Goal: Navigation & Orientation: Understand site structure

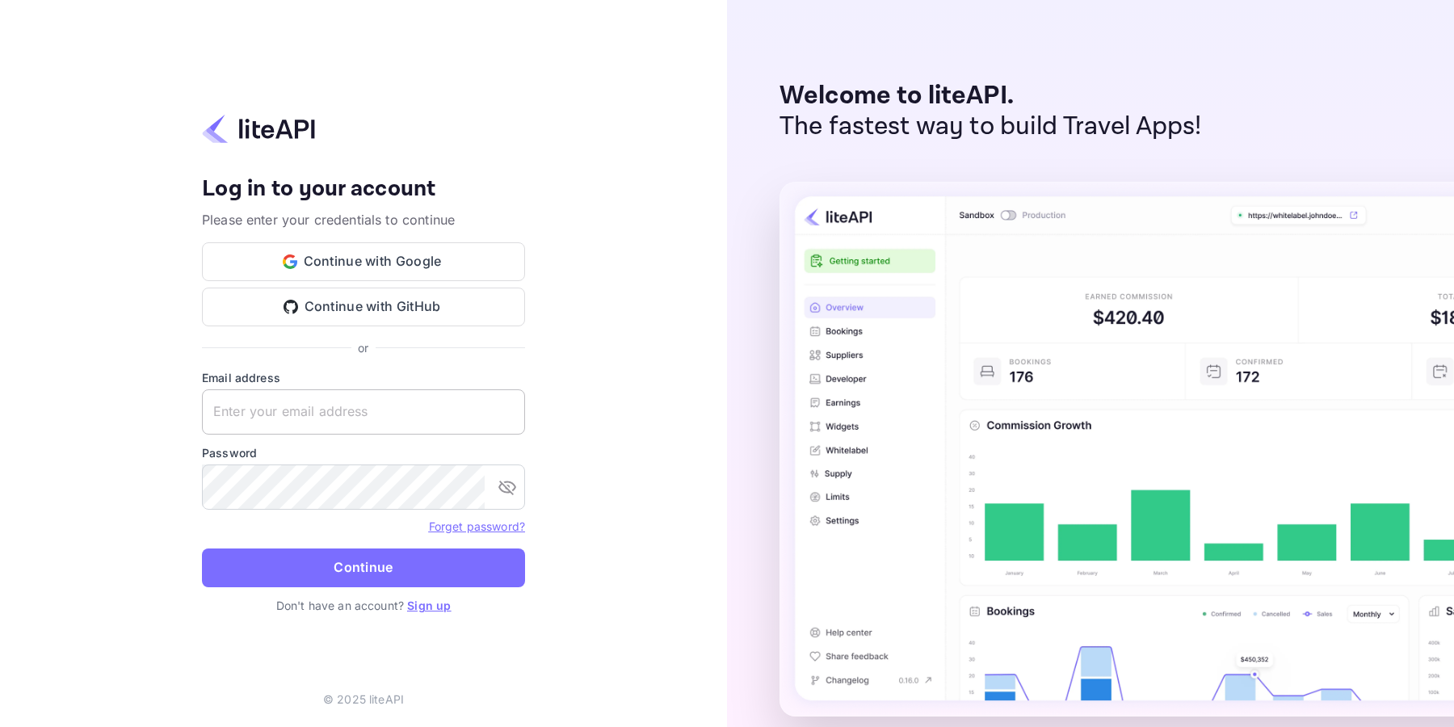
click at [378, 406] on input "text" at bounding box center [363, 411] width 323 height 45
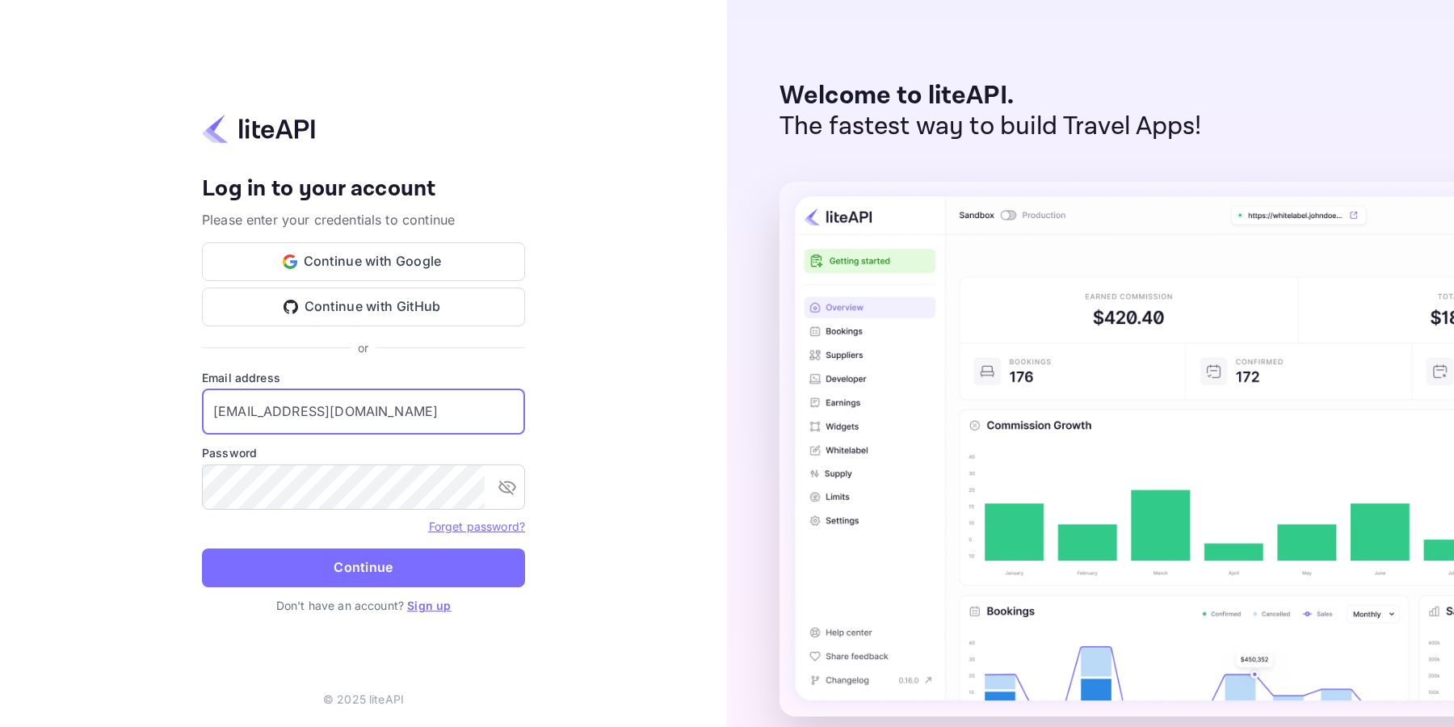
type input "amorales@viajesensanchate.com"
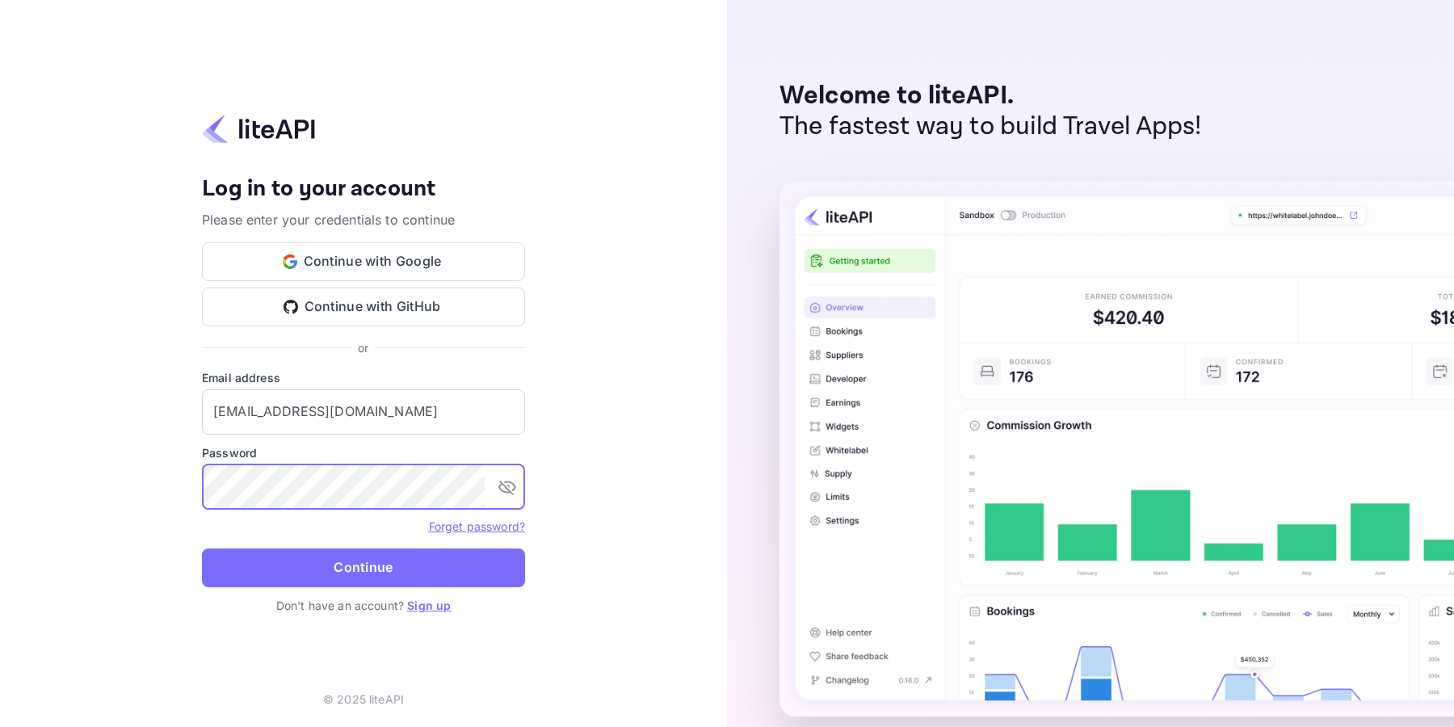
click at [508, 488] on icon "toggle password visibility" at bounding box center [507, 486] width 19 height 19
click at [421, 575] on button "Continue" at bounding box center [363, 567] width 323 height 39
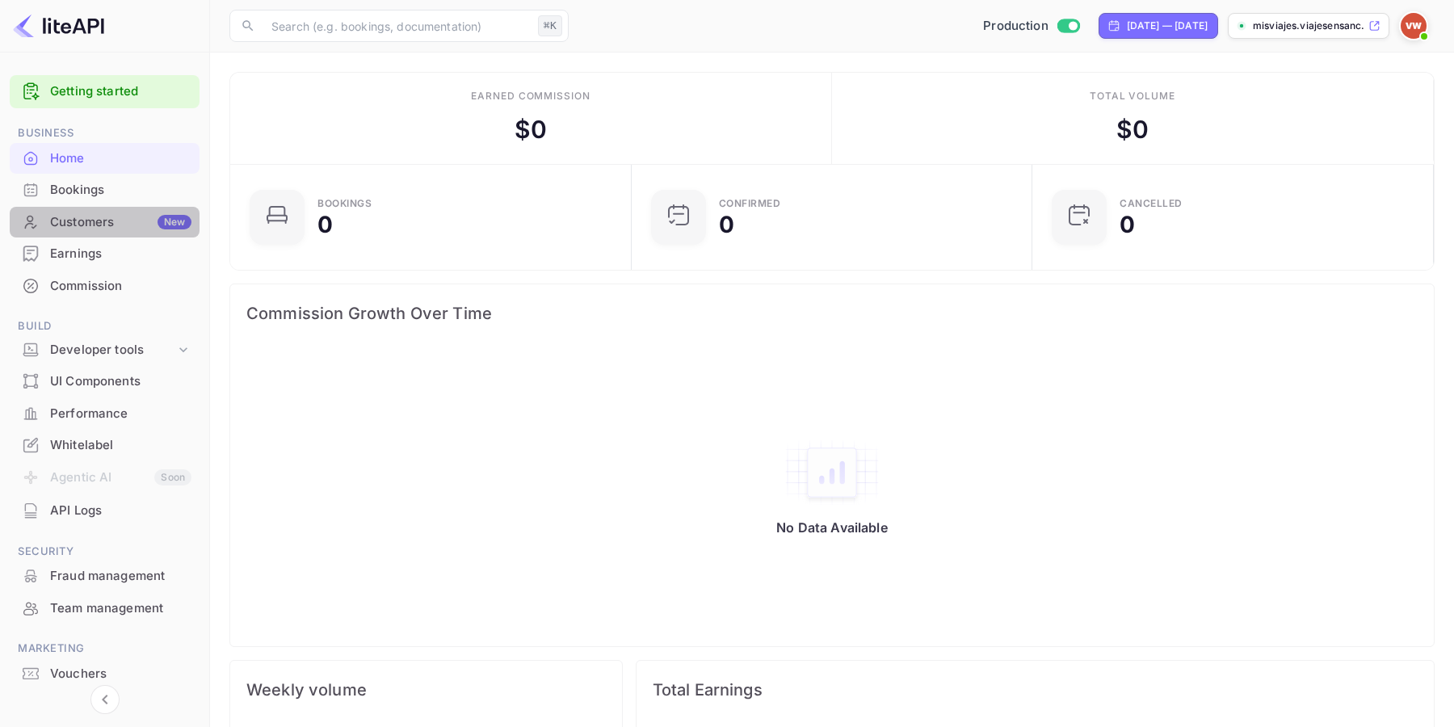
click at [119, 213] on div "Customers New" at bounding box center [120, 222] width 141 height 19
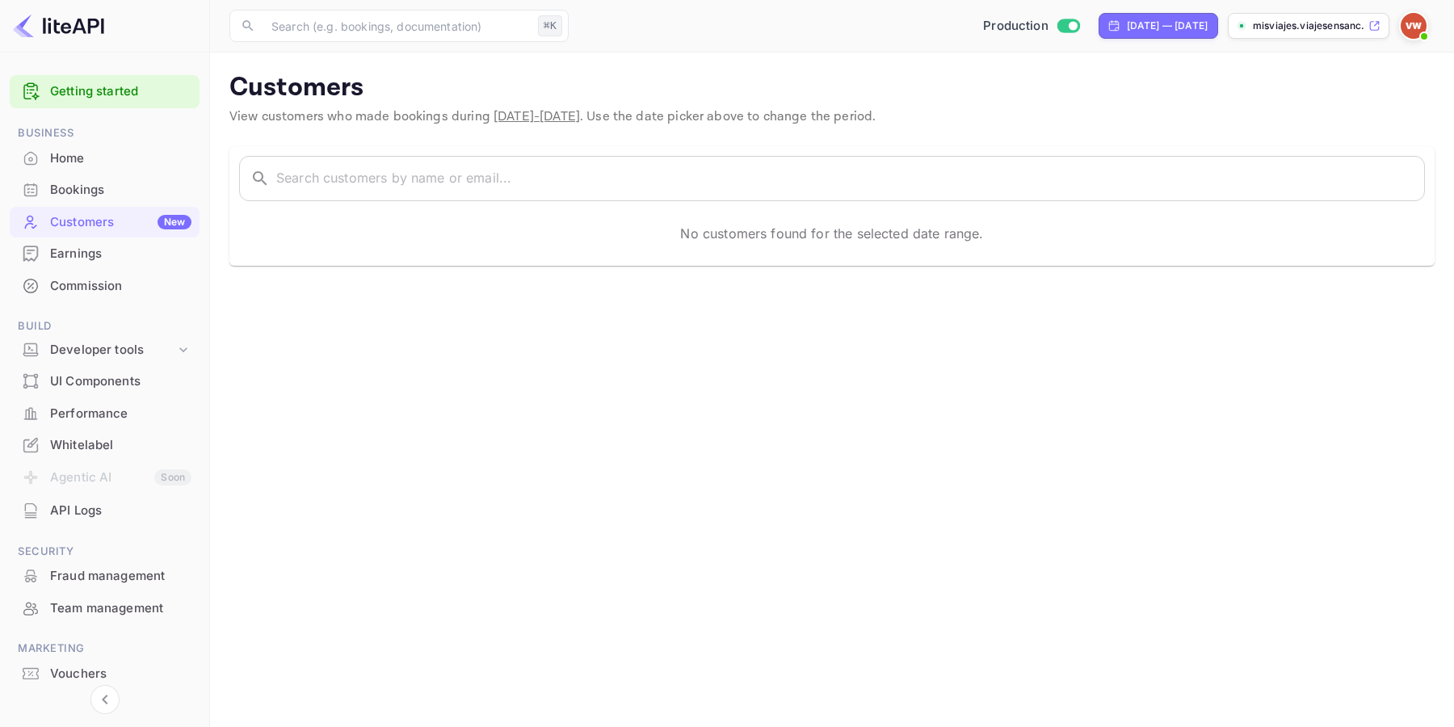
click at [99, 191] on div "Bookings" at bounding box center [120, 190] width 141 height 19
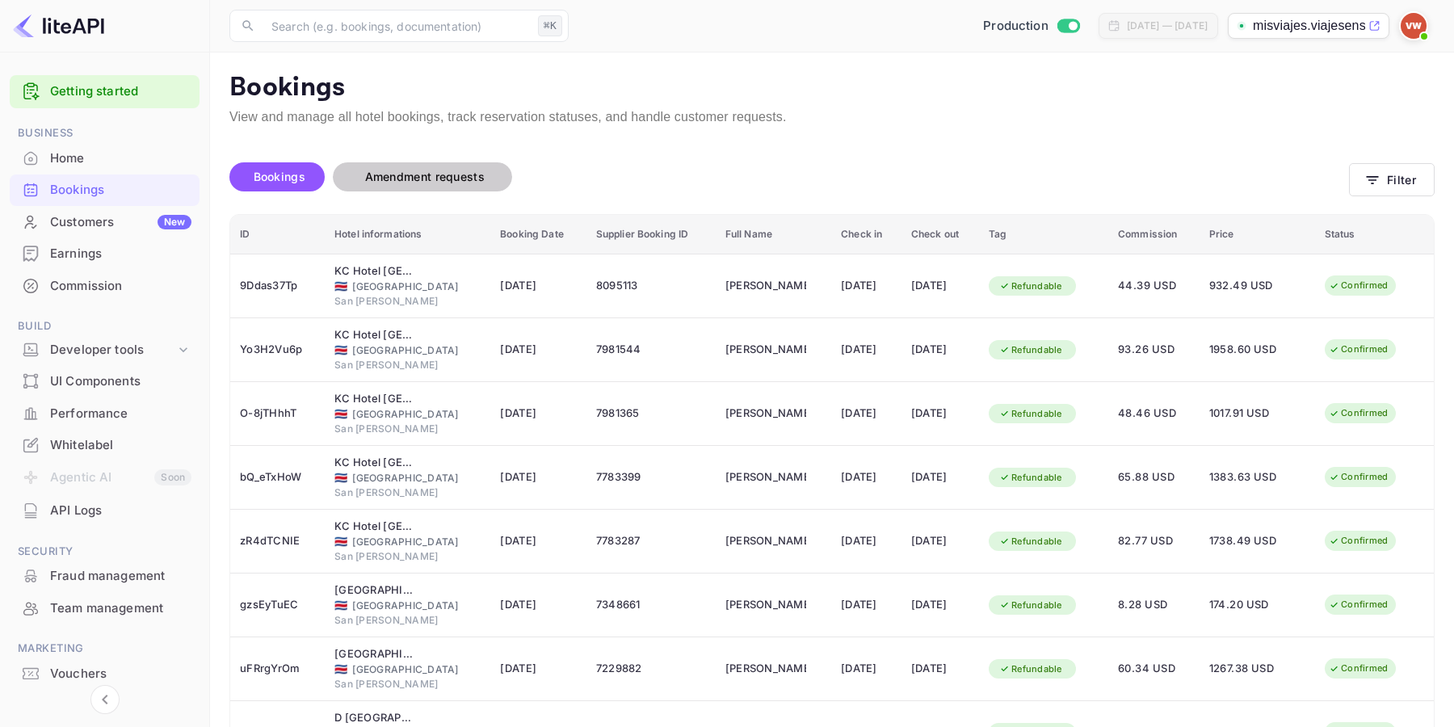
click at [411, 179] on span "Amendment requests" at bounding box center [425, 177] width 120 height 14
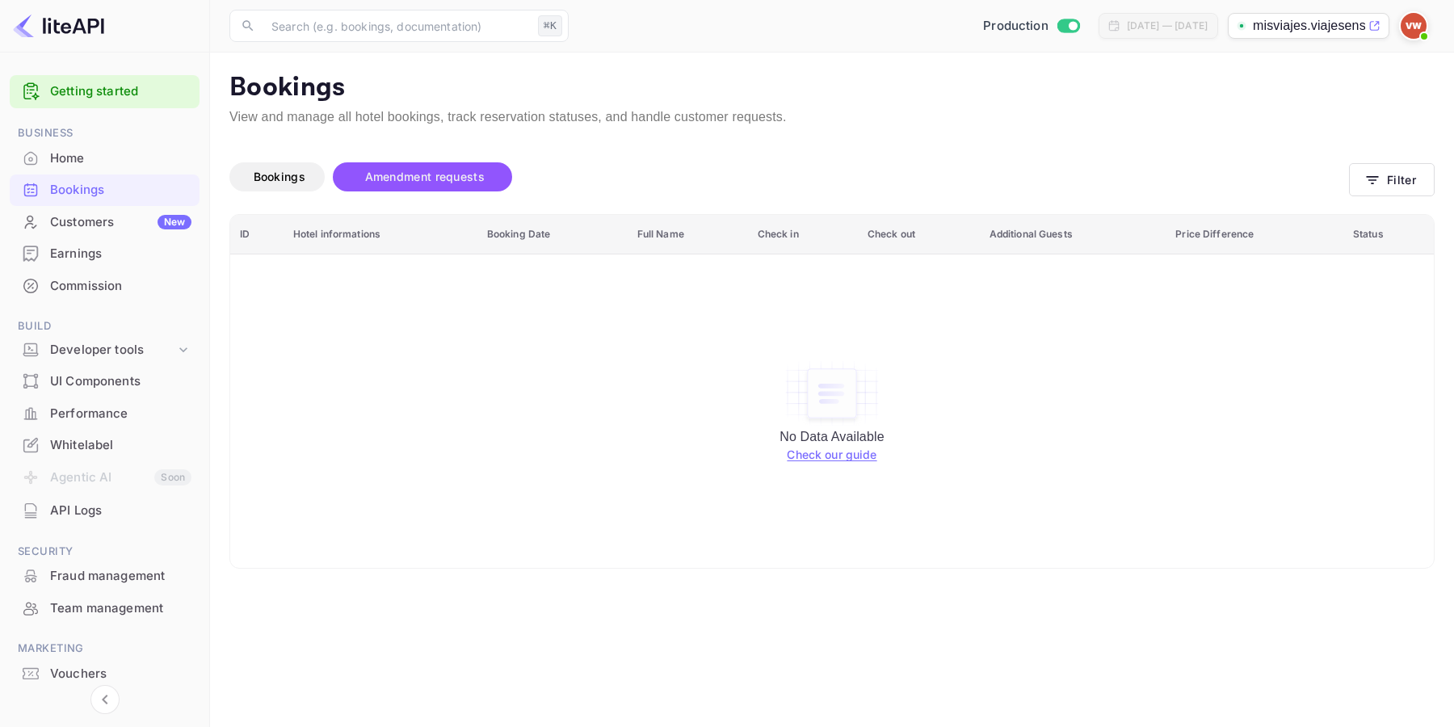
click at [117, 256] on div "Earnings" at bounding box center [120, 254] width 141 height 19
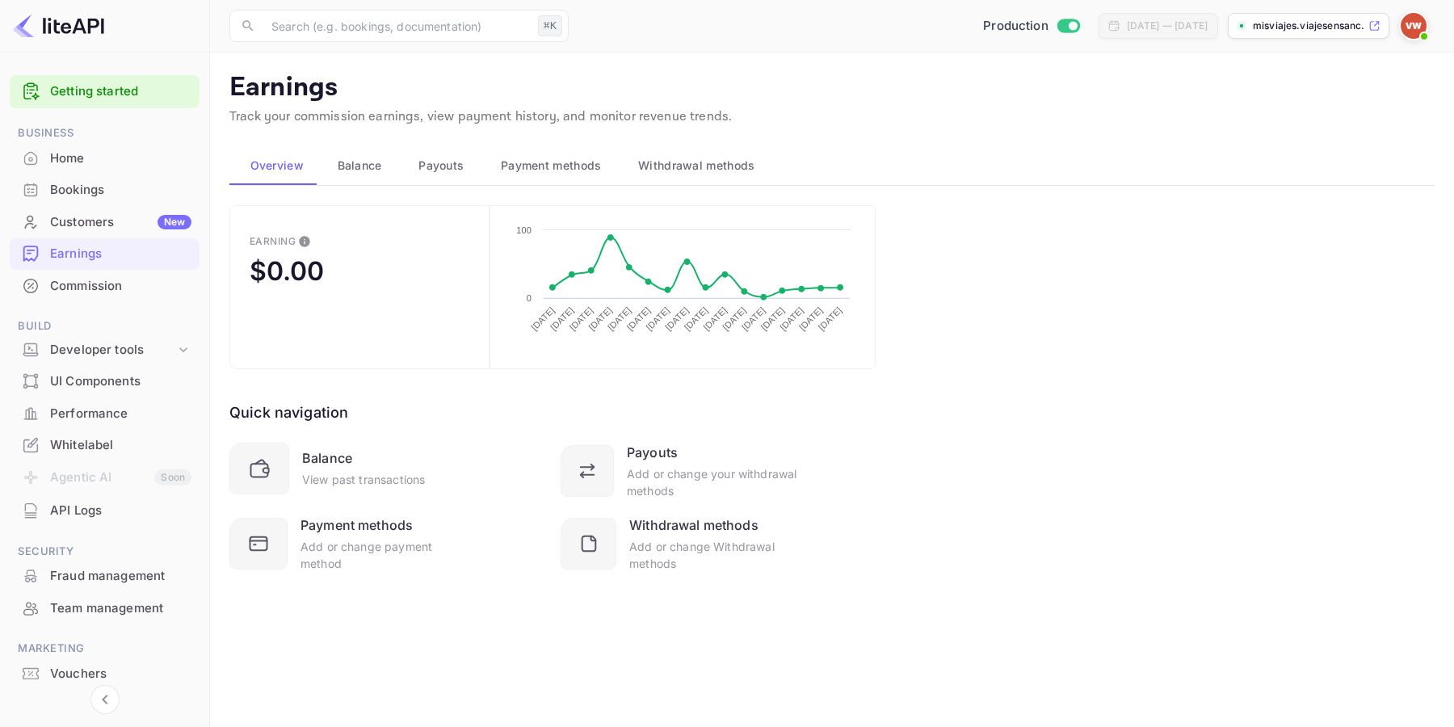
click at [127, 287] on div "Commission" at bounding box center [120, 286] width 141 height 19
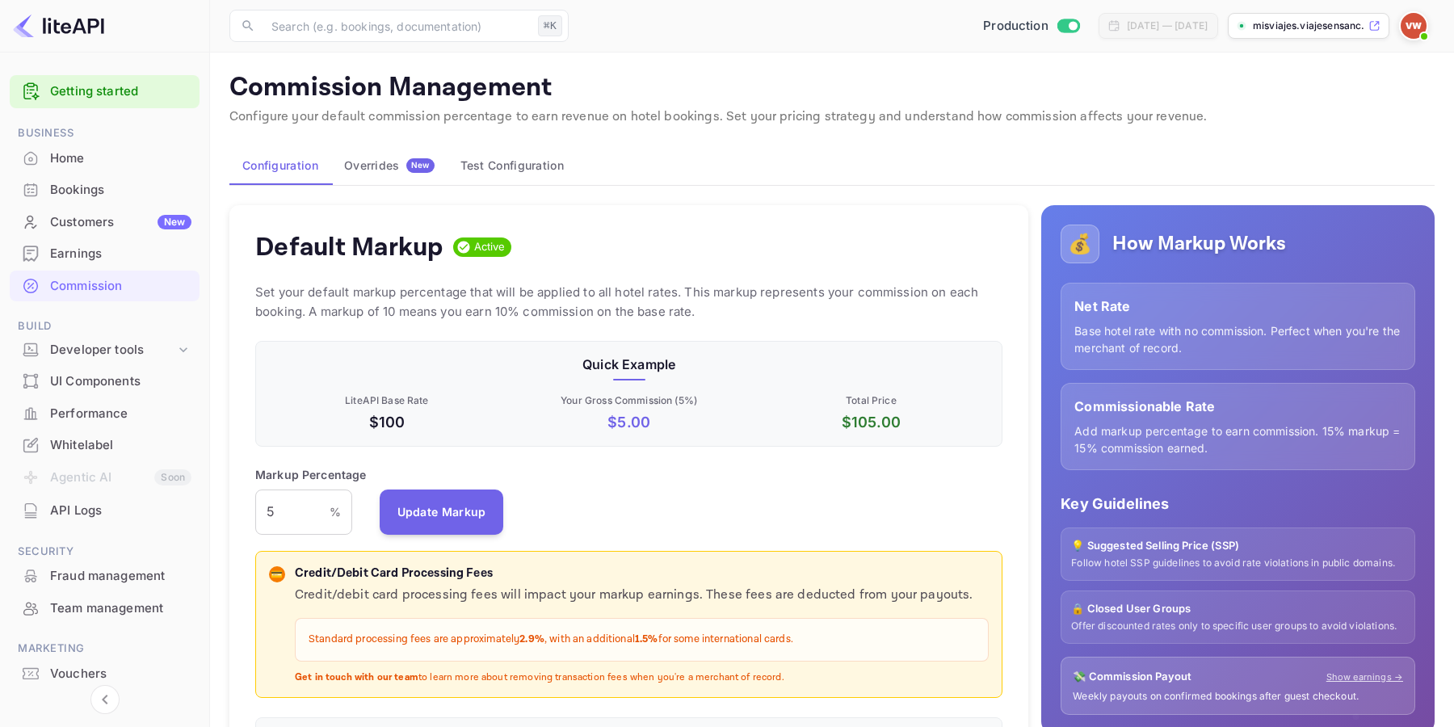
scroll to position [287, 748]
click at [120, 415] on div "Performance" at bounding box center [120, 414] width 141 height 19
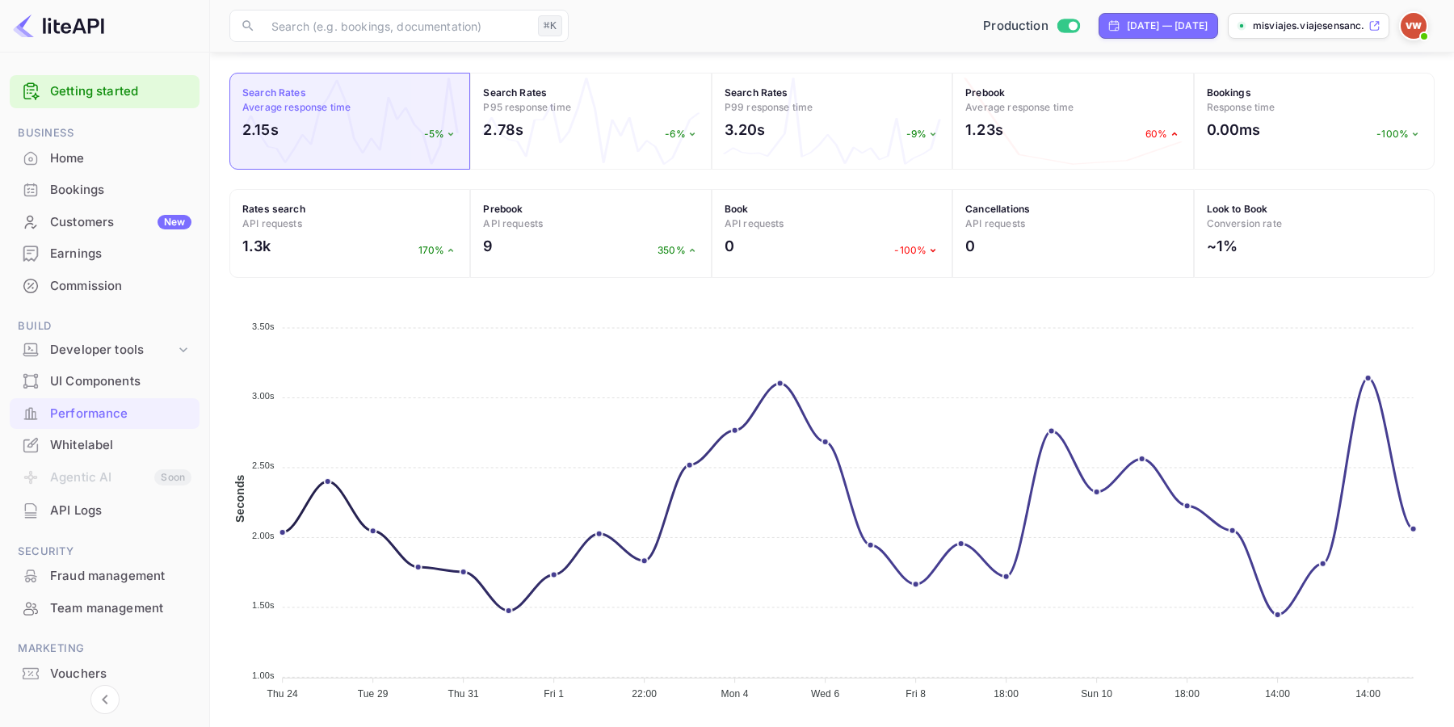
scroll to position [232, 0]
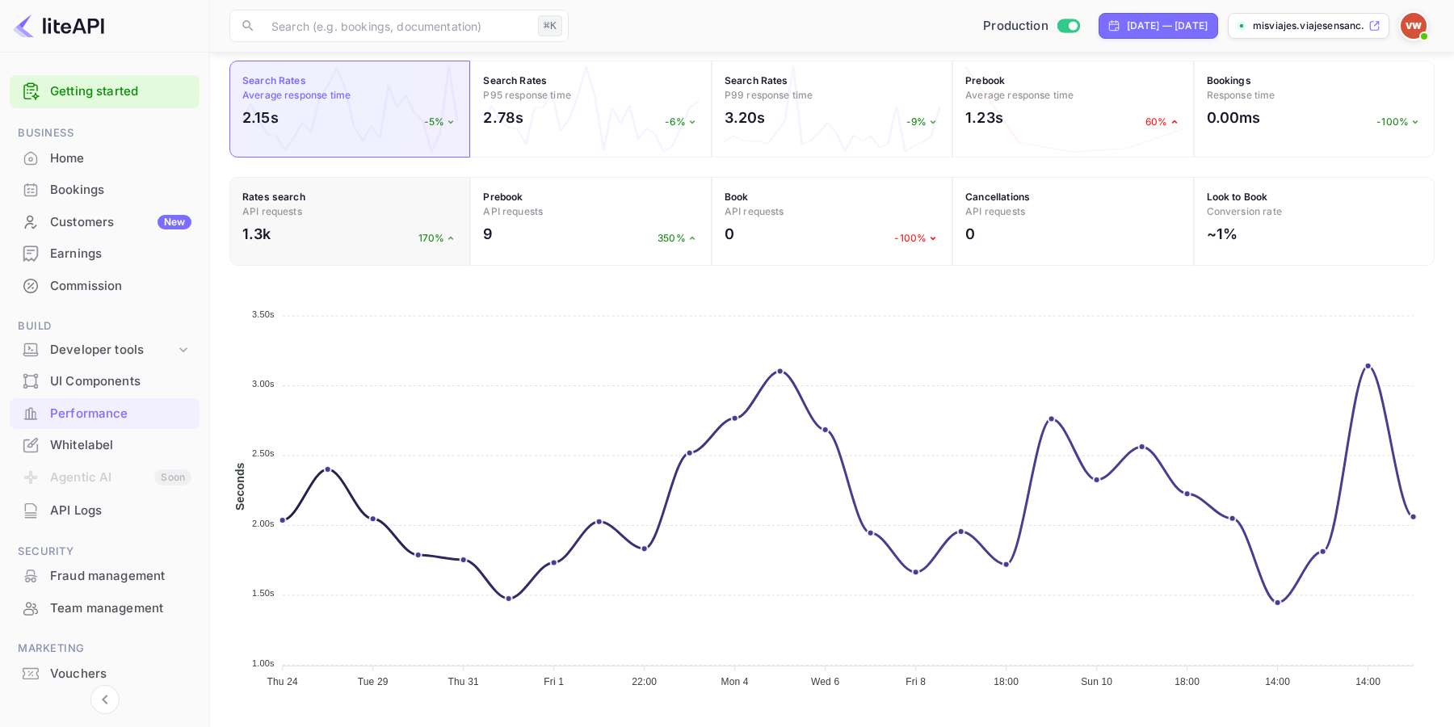
click at [342, 227] on div "1.3k 170%" at bounding box center [349, 238] width 215 height 30
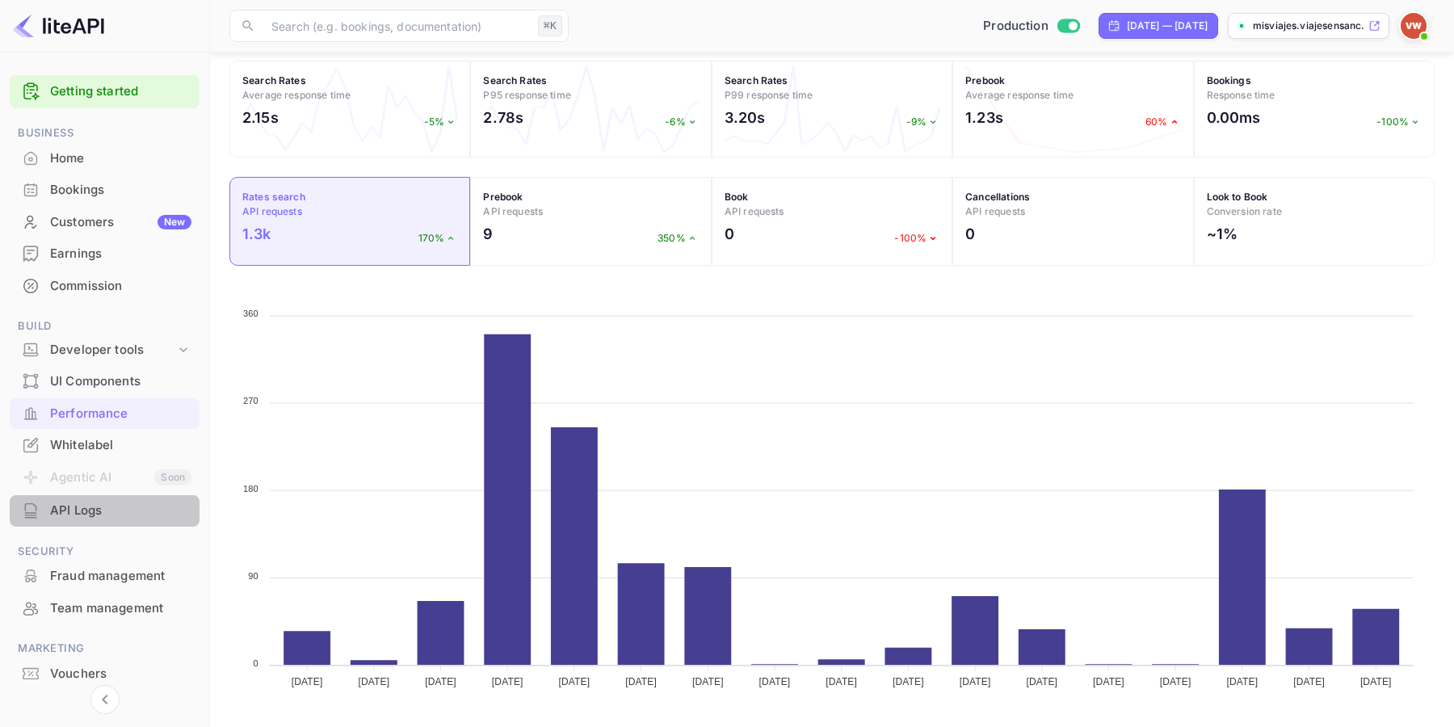
click at [79, 515] on div "API Logs" at bounding box center [120, 511] width 141 height 19
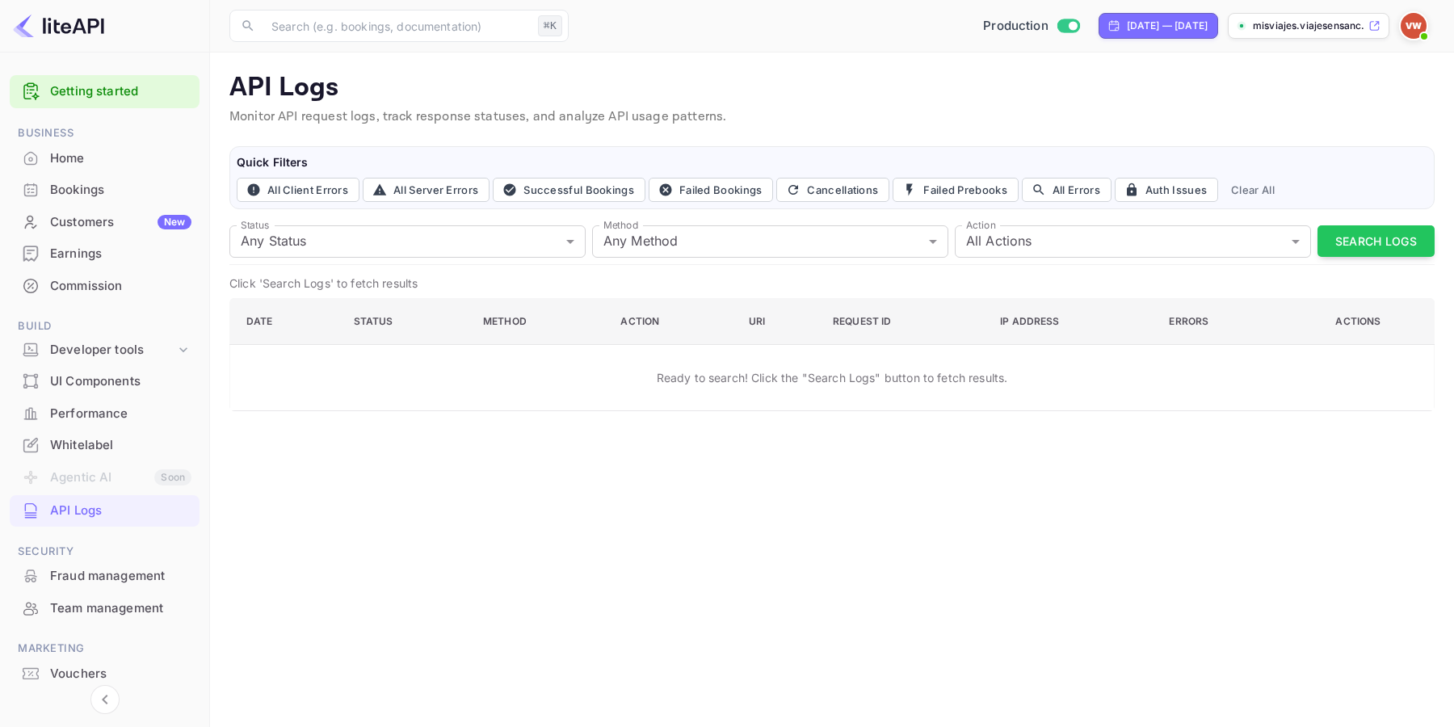
click at [1418, 23] on img at bounding box center [1414, 26] width 26 height 26
click at [1321, 189] on div "Logout" at bounding box center [1335, 186] width 186 height 39
